Goal: Task Accomplishment & Management: Use online tool/utility

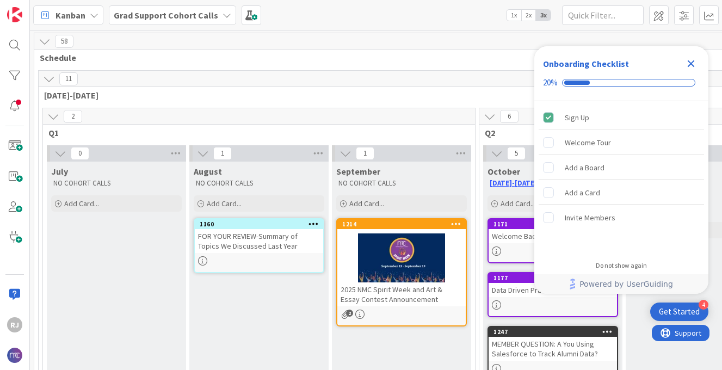
click at [692, 60] on icon "Close Checklist" at bounding box center [691, 63] width 13 height 13
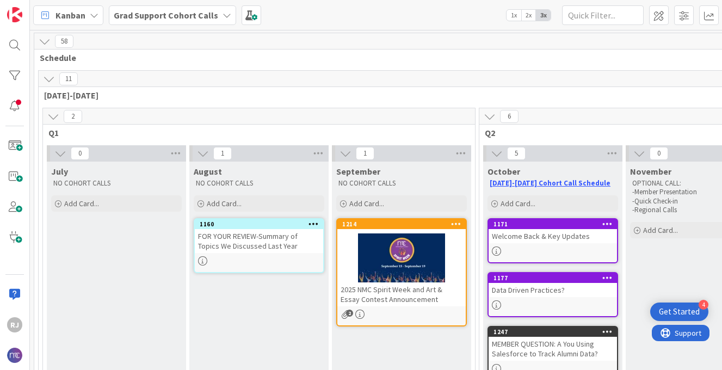
click at [210, 13] on b "Grad Support Cohort Calls" at bounding box center [166, 15] width 105 height 11
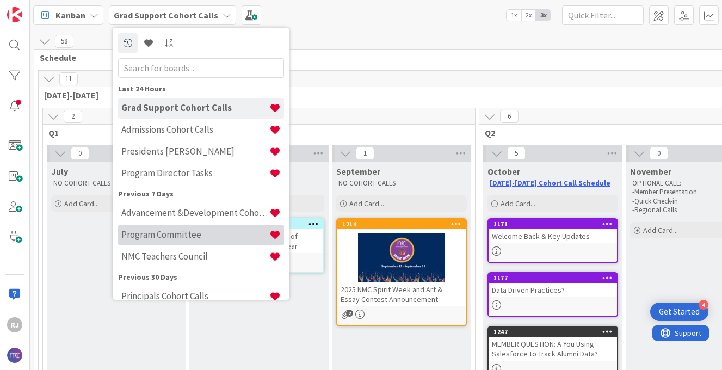
click at [191, 236] on h4 "Program Committee" at bounding box center [195, 234] width 148 height 11
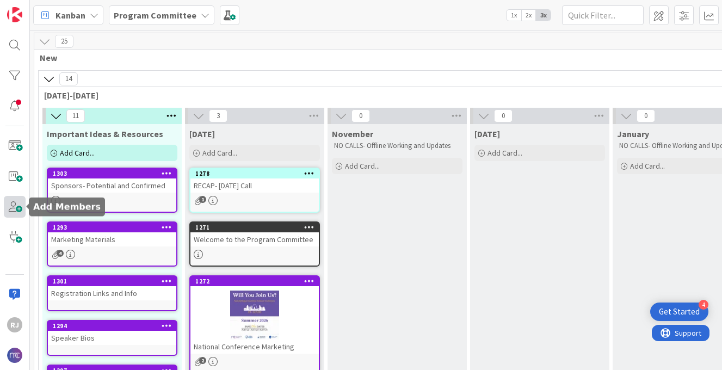
click at [17, 201] on span at bounding box center [15, 207] width 22 height 22
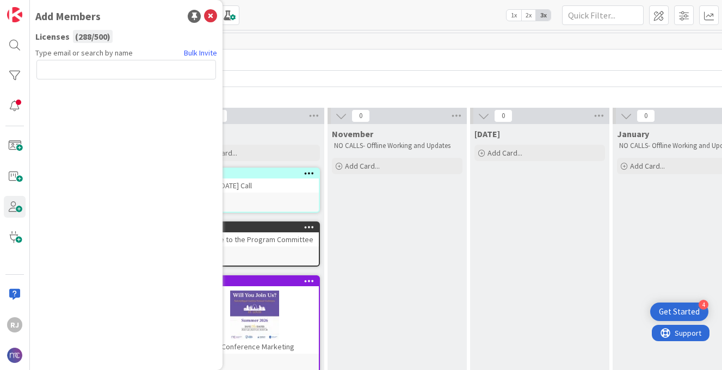
click at [103, 74] on input "text" at bounding box center [126, 70] width 180 height 20
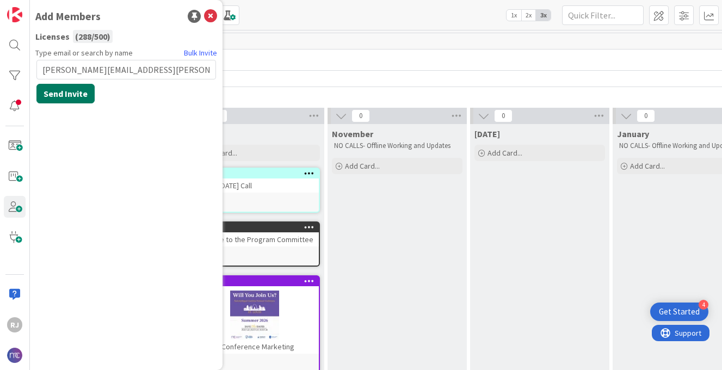
type input "gabriel.velez@marquette.edu"
click at [81, 93] on button "Send Invite" at bounding box center [65, 94] width 58 height 20
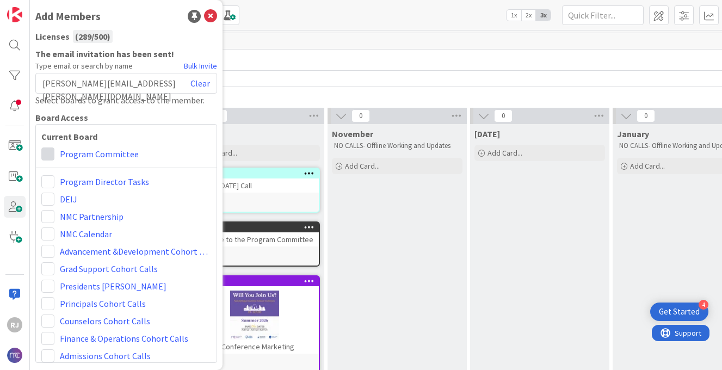
click at [51, 153] on span at bounding box center [47, 154] width 13 height 13
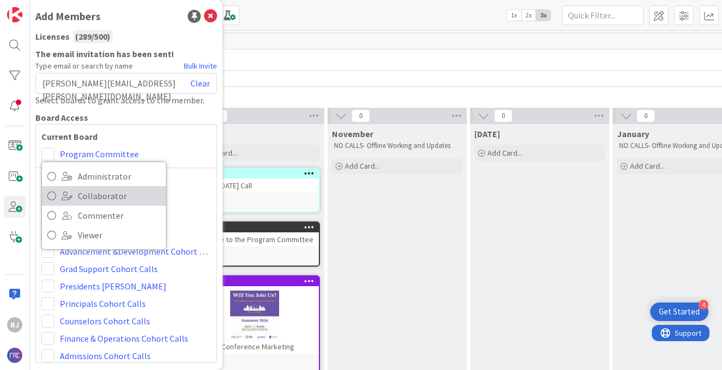
click at [88, 192] on span "Collaborator" at bounding box center [119, 196] width 83 height 16
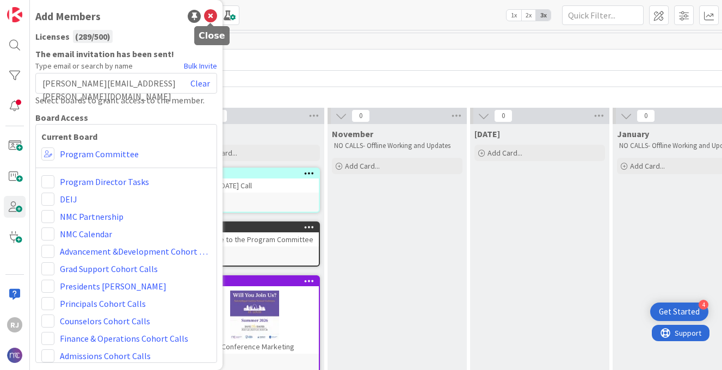
click at [211, 12] on icon at bounding box center [210, 16] width 13 height 13
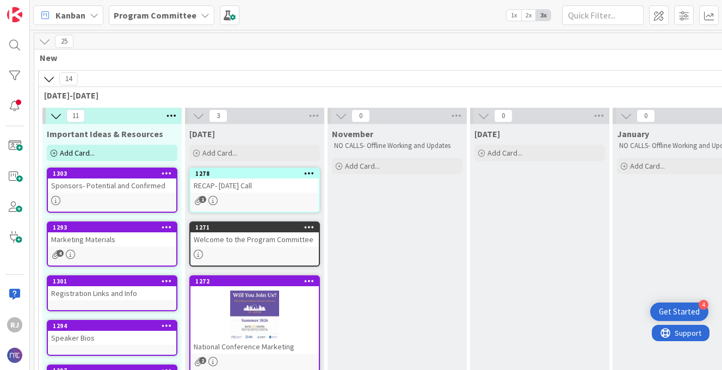
click at [164, 14] on b "Program Committee" at bounding box center [155, 15] width 83 height 11
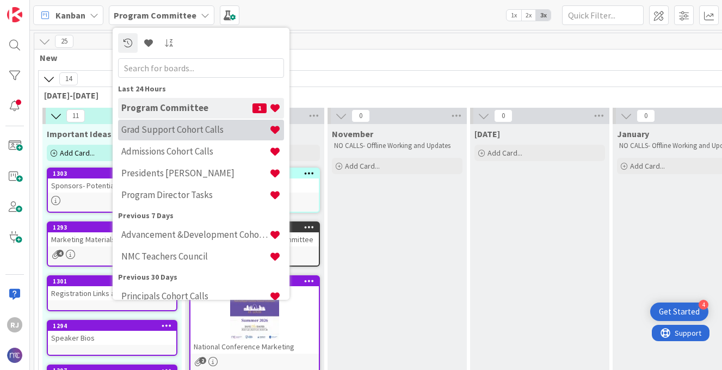
click at [164, 133] on h4 "Grad Support Cohort Calls" at bounding box center [195, 129] width 148 height 11
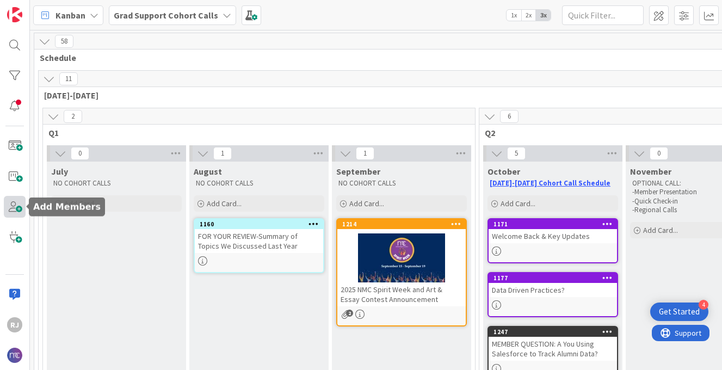
click at [20, 208] on span at bounding box center [15, 207] width 22 height 22
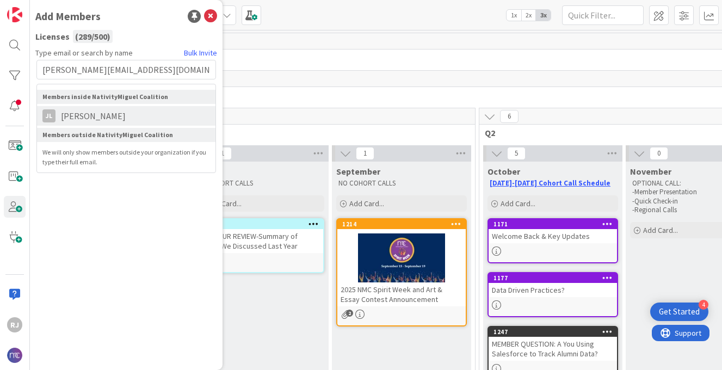
type input "jessica_leon@demarillac.org"
click at [123, 119] on li "JL Jessica Leon" at bounding box center [126, 116] width 179 height 20
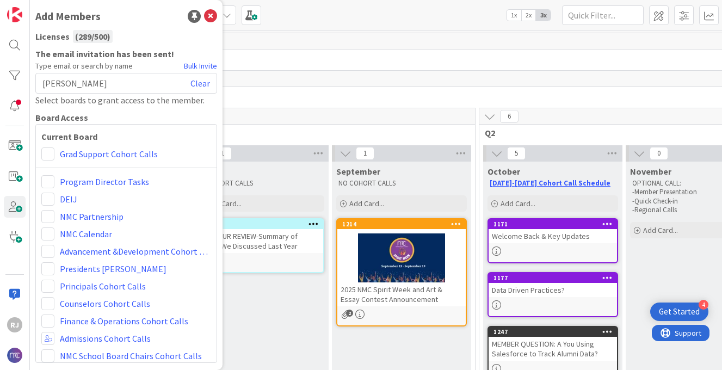
click at [54, 152] on div "Grad Support Cohort Calls" at bounding box center [126, 154] width 170 height 13
click at [48, 151] on span at bounding box center [47, 154] width 13 height 13
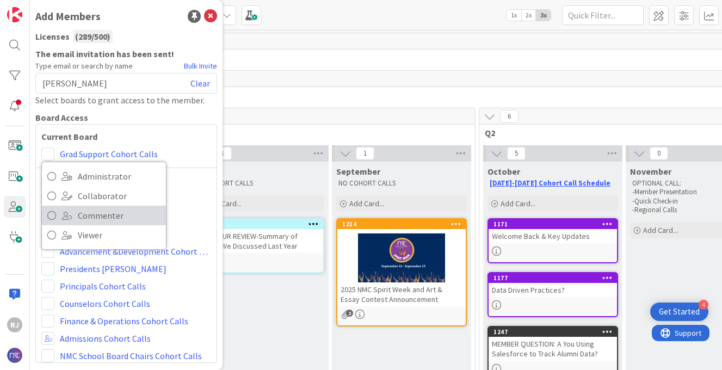
click at [85, 216] on span "Commenter" at bounding box center [119, 215] width 83 height 16
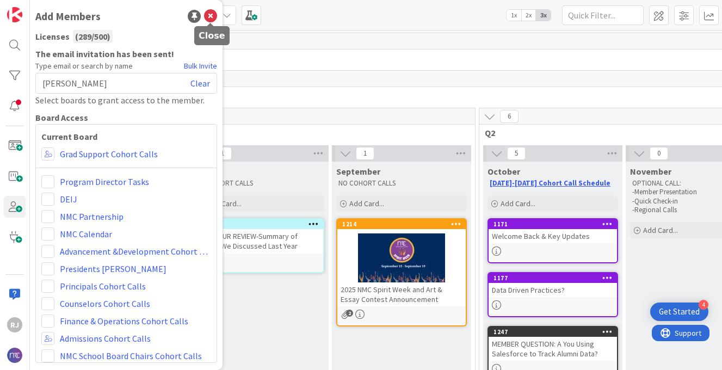
click at [208, 14] on icon at bounding box center [210, 16] width 13 height 13
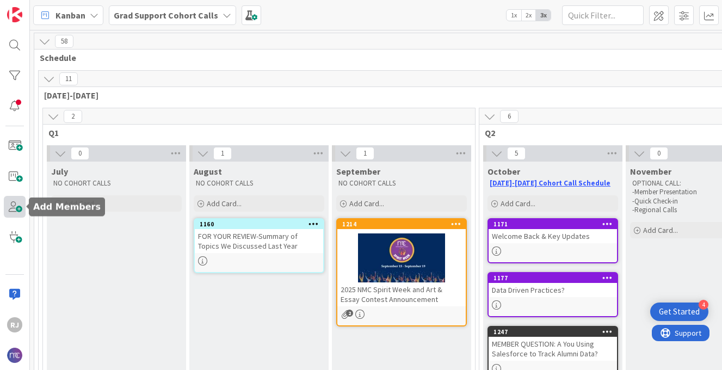
click at [13, 207] on span at bounding box center [15, 207] width 22 height 22
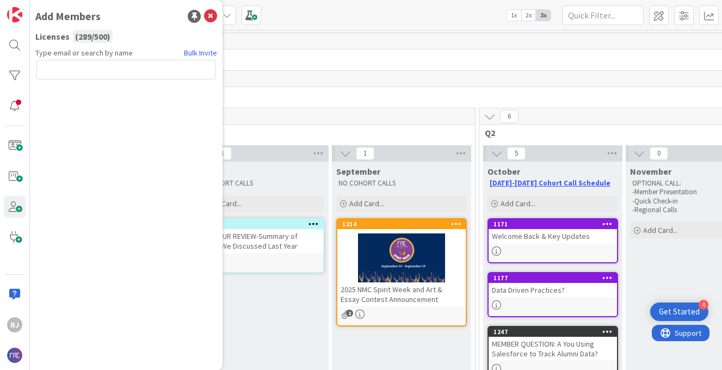
click at [153, 67] on input "text" at bounding box center [126, 70] width 180 height 20
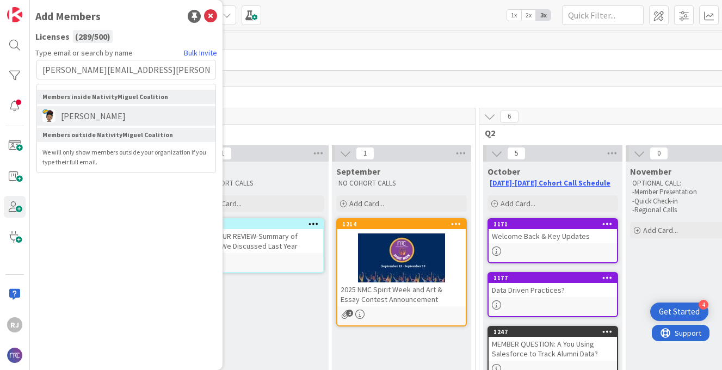
type input "maria.lawson@saintignatius.org"
click at [142, 113] on li "Maria Lawson" at bounding box center [126, 116] width 179 height 20
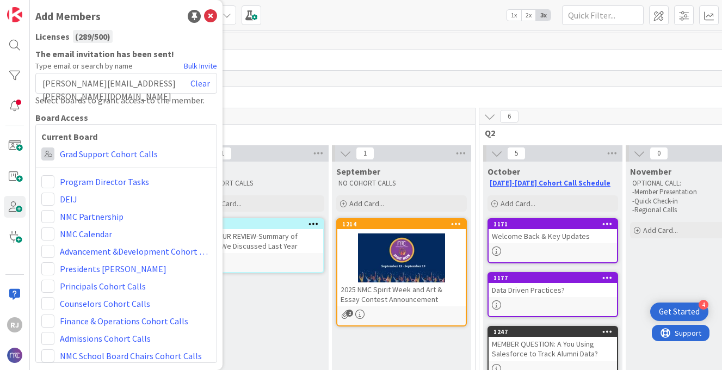
click at [46, 151] on span at bounding box center [47, 154] width 13 height 13
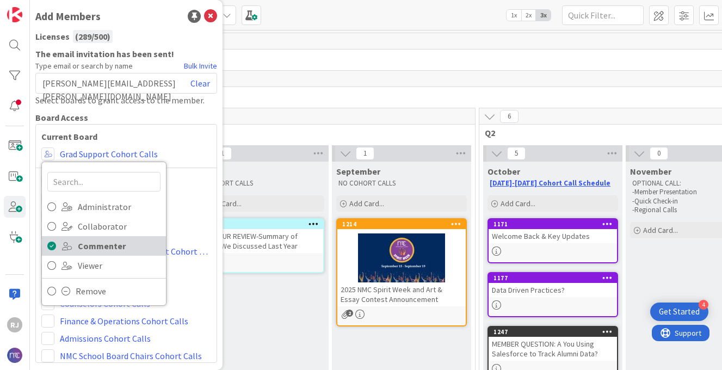
click at [77, 245] on link "Commenter" at bounding box center [104, 246] width 124 height 20
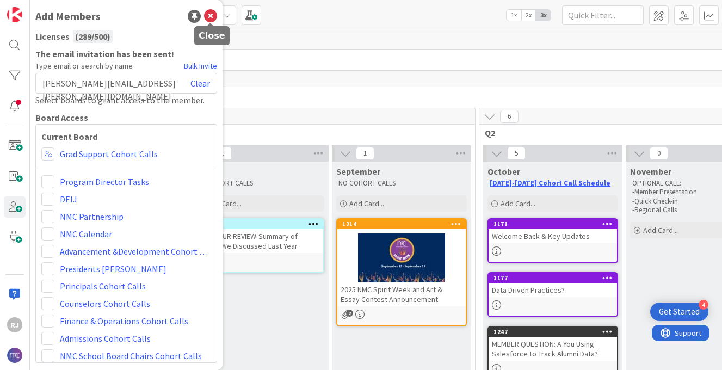
click at [211, 15] on icon at bounding box center [210, 16] width 13 height 13
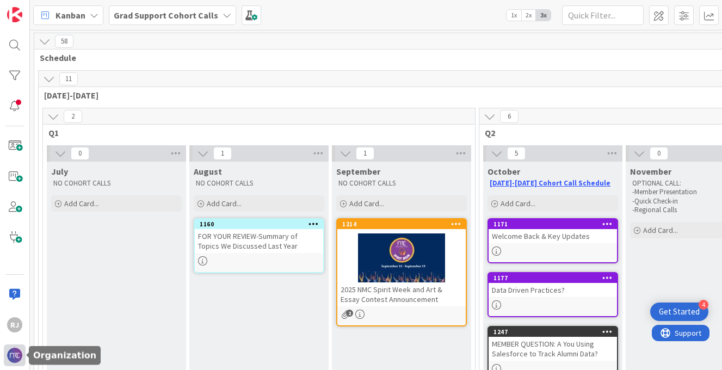
click at [16, 357] on img at bounding box center [14, 355] width 15 height 15
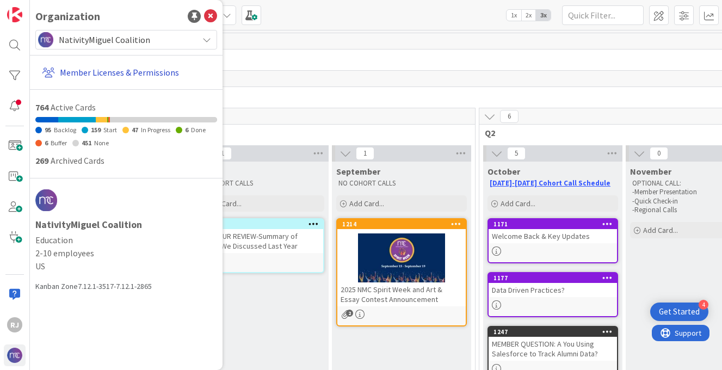
click at [139, 76] on link "Member Licenses & Permissions" at bounding box center [127, 73] width 179 height 20
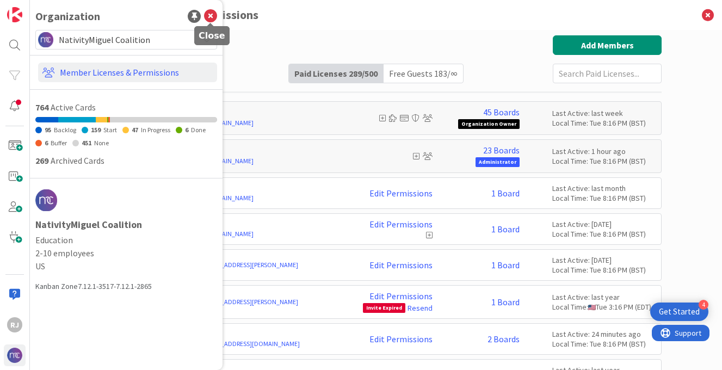
click at [209, 14] on icon at bounding box center [210, 16] width 13 height 13
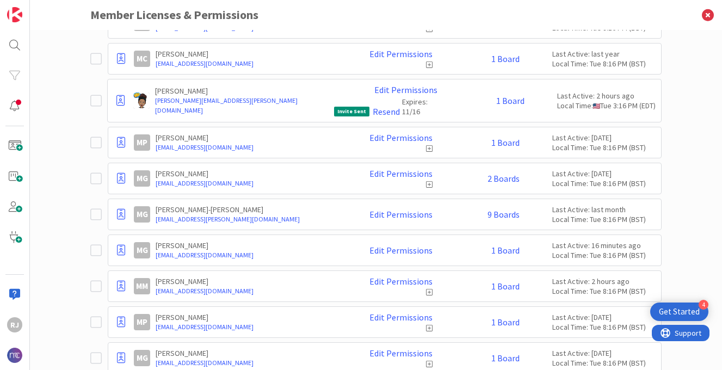
scroll to position [5288, 0]
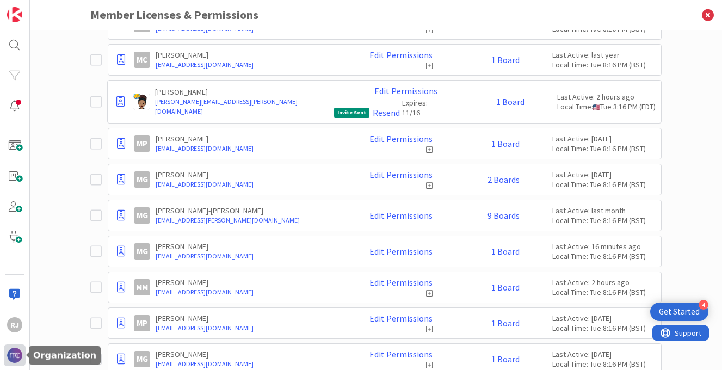
click at [16, 352] on img at bounding box center [14, 355] width 15 height 15
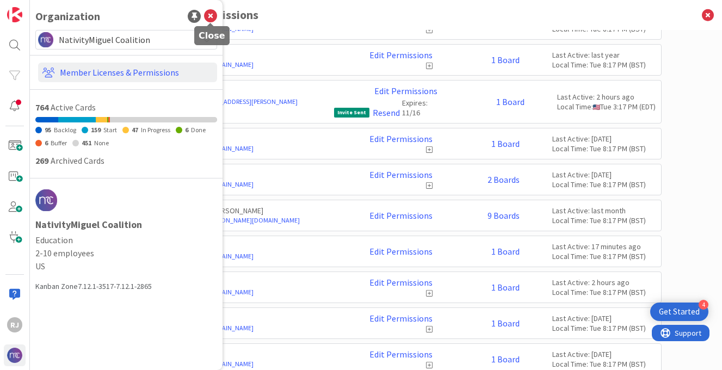
click at [211, 15] on icon at bounding box center [210, 16] width 13 height 13
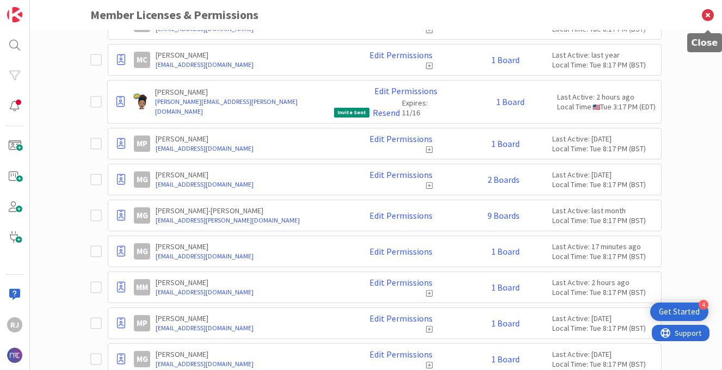
click at [710, 15] on icon at bounding box center [708, 15] width 28 height 30
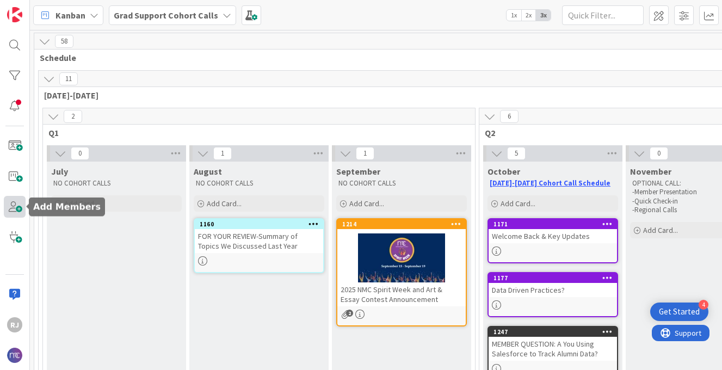
click at [19, 212] on span at bounding box center [15, 207] width 22 height 22
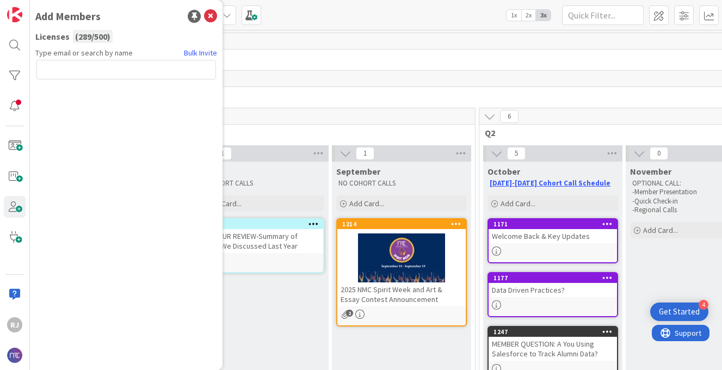
click at [110, 70] on input "text" at bounding box center [126, 70] width 180 height 20
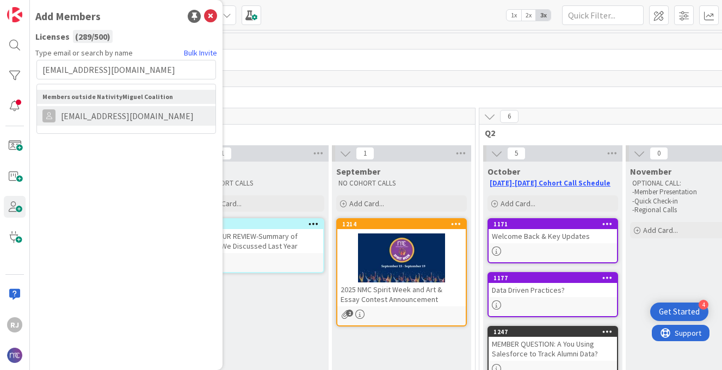
type input "gsp@connellycenter.org"
click at [124, 113] on span "gsp@connellycenter.org" at bounding box center [128, 115] width 144 height 13
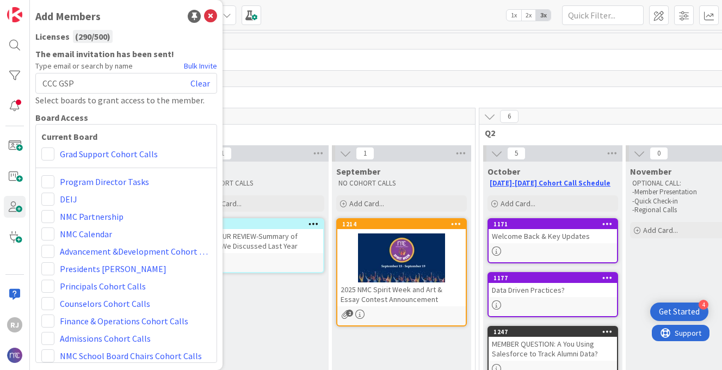
click at [56, 151] on div "Grad Support Cohort Calls" at bounding box center [126, 154] width 170 height 13
click at [50, 150] on span at bounding box center [47, 154] width 13 height 13
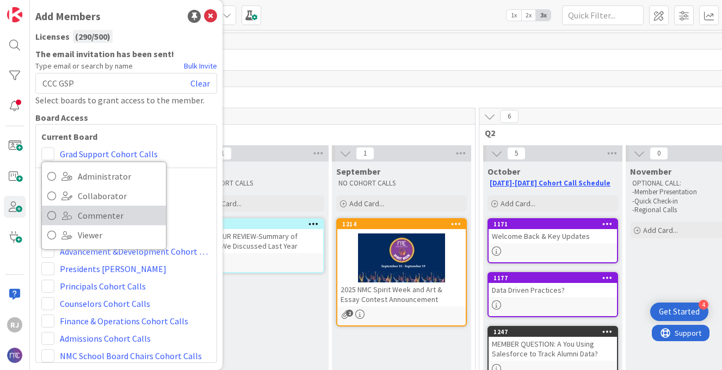
click at [75, 212] on link "Commenter" at bounding box center [104, 216] width 124 height 20
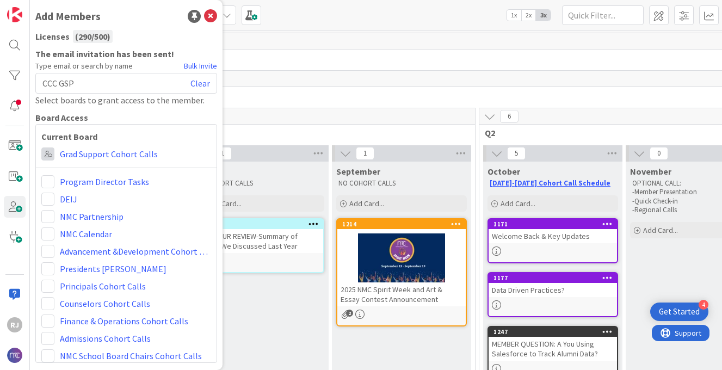
click at [48, 150] on span at bounding box center [47, 154] width 13 height 13
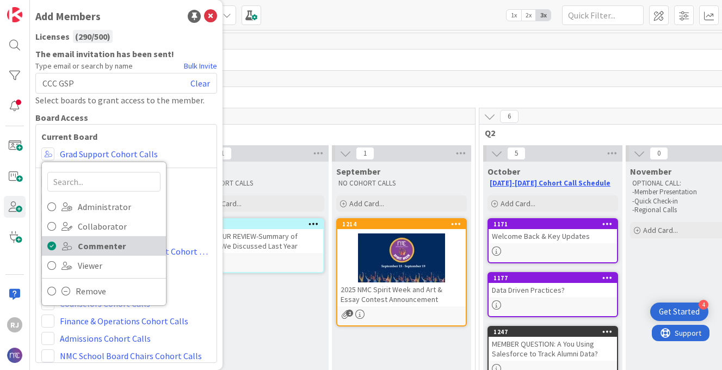
click at [81, 244] on span "Commenter" at bounding box center [119, 246] width 83 height 16
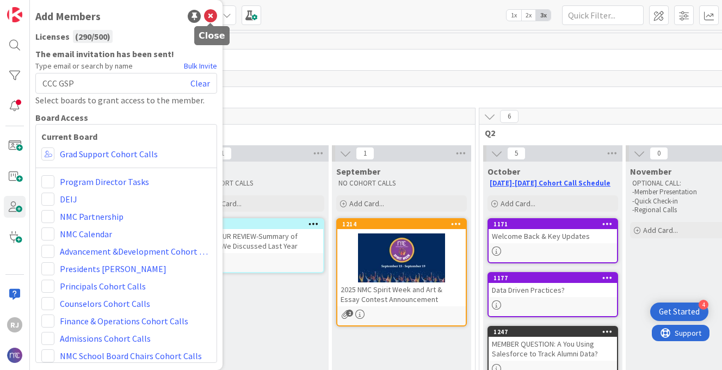
click at [214, 14] on icon at bounding box center [210, 16] width 13 height 13
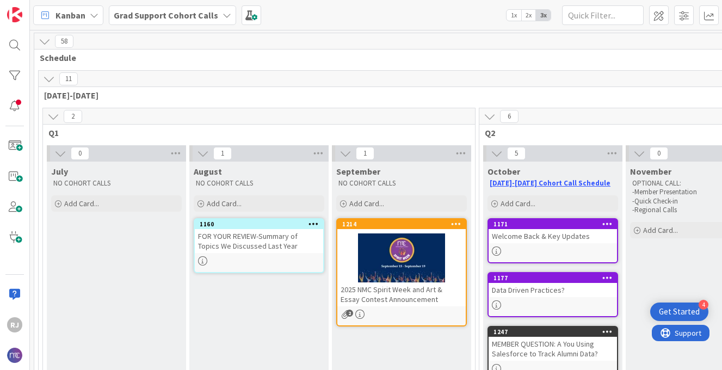
click at [158, 7] on div "Grad Support Cohort Calls" at bounding box center [172, 15] width 127 height 20
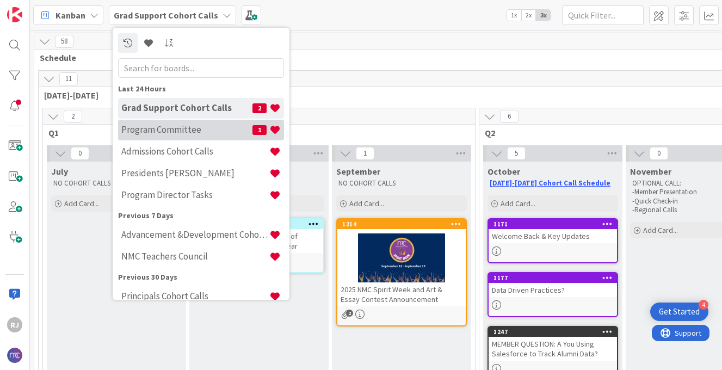
click at [165, 130] on h4 "Program Committee" at bounding box center [186, 129] width 131 height 11
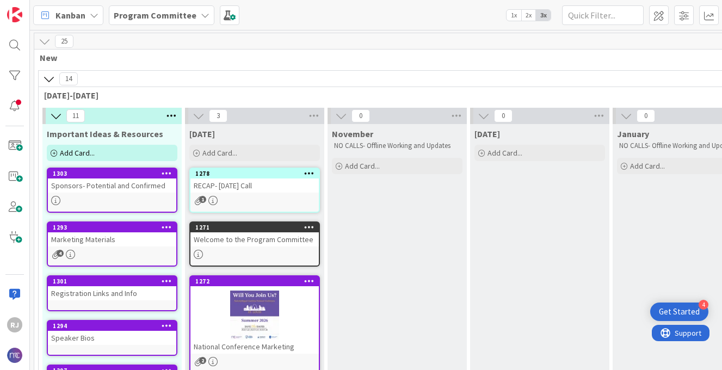
click at [255, 183] on div "RECAP- October 3 Call" at bounding box center [255, 186] width 128 height 14
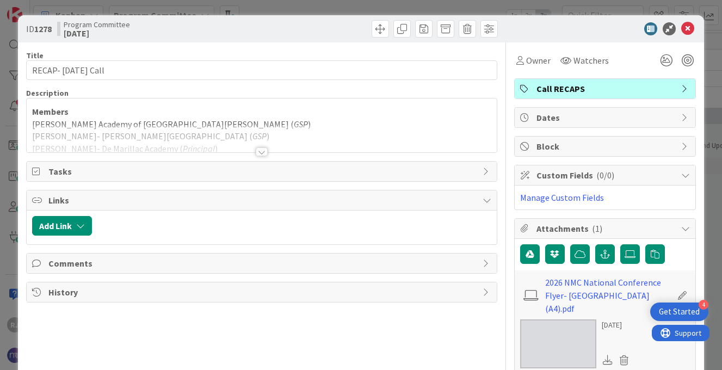
click at [263, 150] on div at bounding box center [262, 152] width 12 height 9
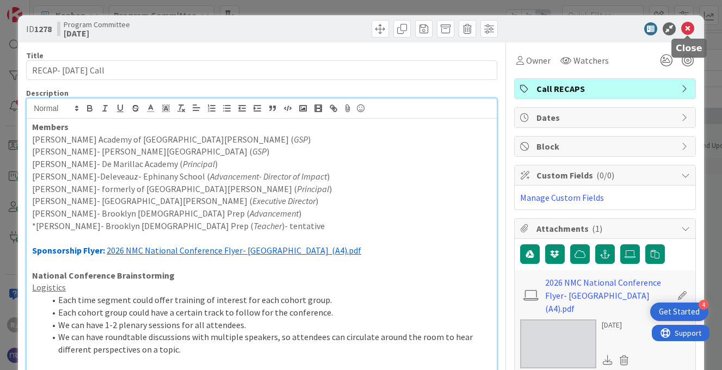
click at [689, 24] on icon at bounding box center [687, 28] width 13 height 13
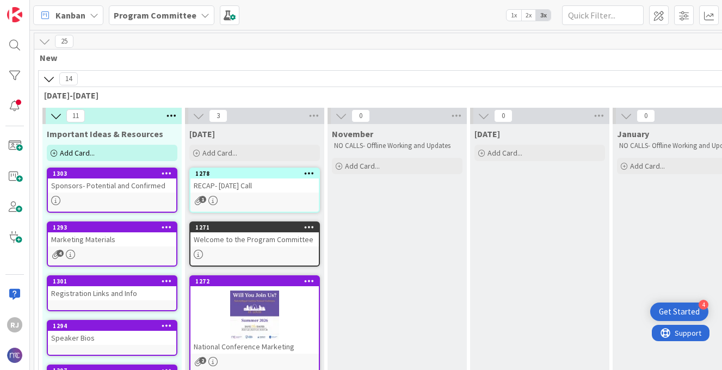
click at [286, 331] on div at bounding box center [255, 315] width 128 height 49
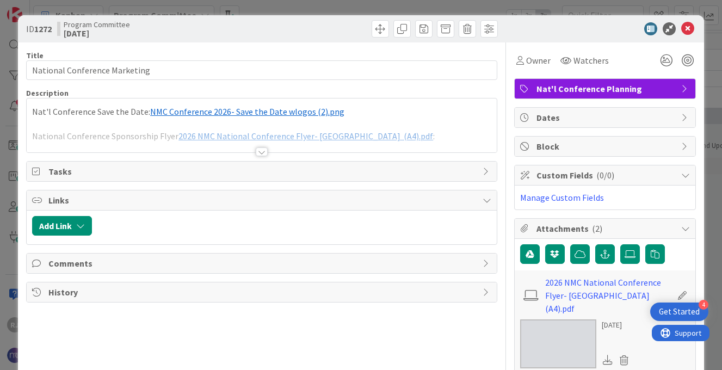
click at [265, 149] on div at bounding box center [262, 152] width 12 height 9
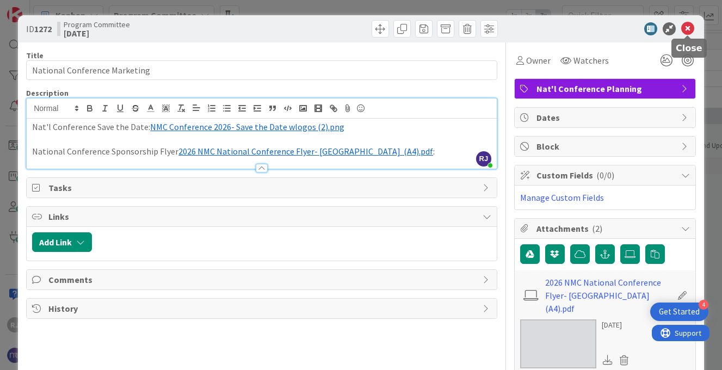
click at [689, 26] on icon at bounding box center [687, 28] width 13 height 13
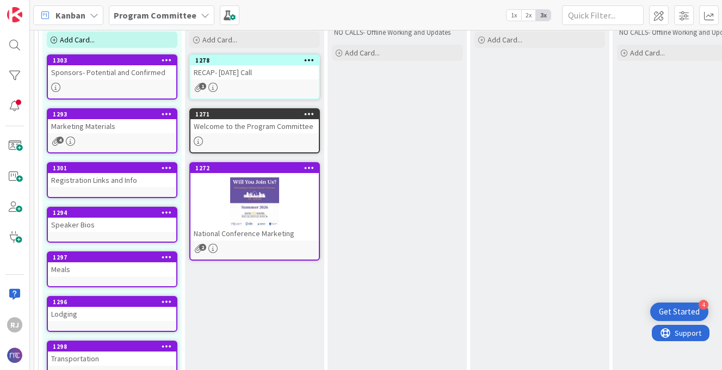
scroll to position [115, 0]
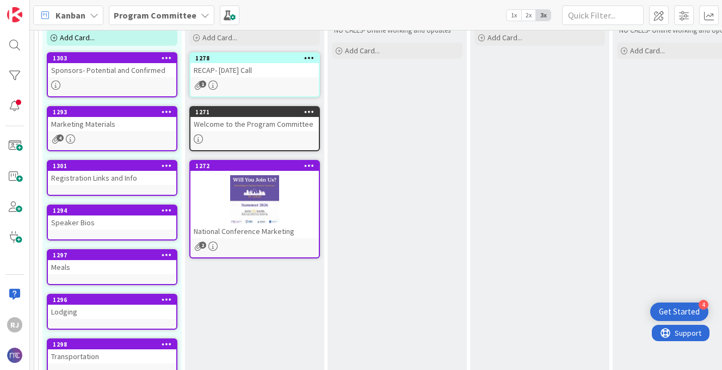
click at [124, 134] on div "1293 Marketing Materials 4" at bounding box center [112, 128] width 131 height 45
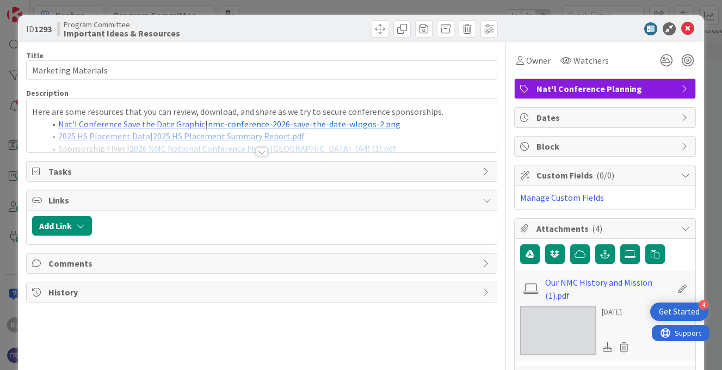
click at [264, 156] on div at bounding box center [262, 152] width 12 height 9
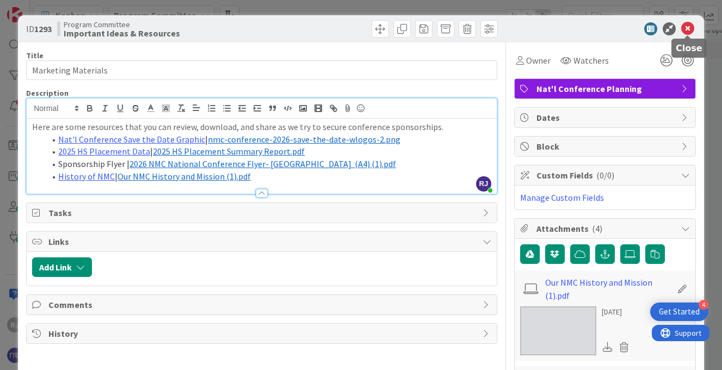
click at [687, 27] on icon at bounding box center [687, 28] width 13 height 13
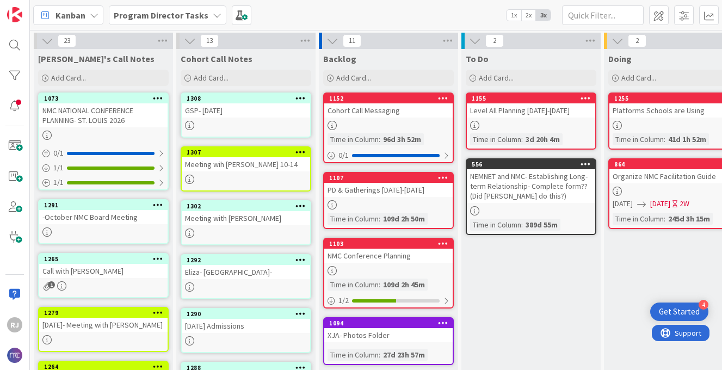
click at [258, 172] on div "1307 Meeting wih [PERSON_NAME] 10-14" at bounding box center [246, 168] width 131 height 45
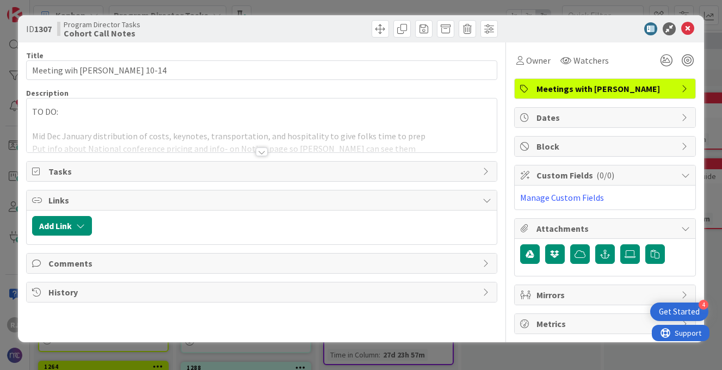
click at [261, 156] on div at bounding box center [262, 152] width 12 height 9
